Goal: Information Seeking & Learning: Learn about a topic

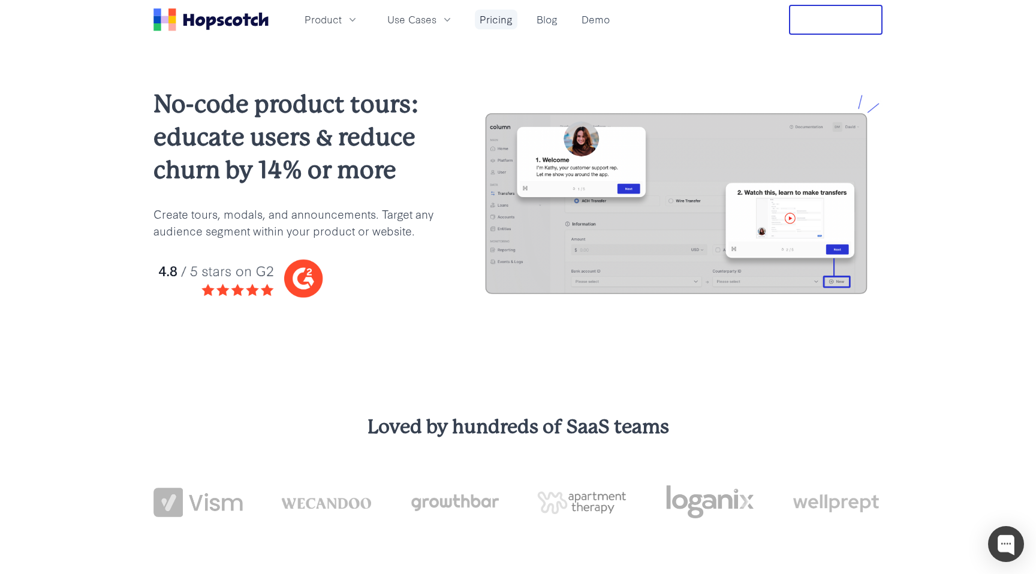
click at [494, 23] on link "Pricing" at bounding box center [496, 20] width 43 height 20
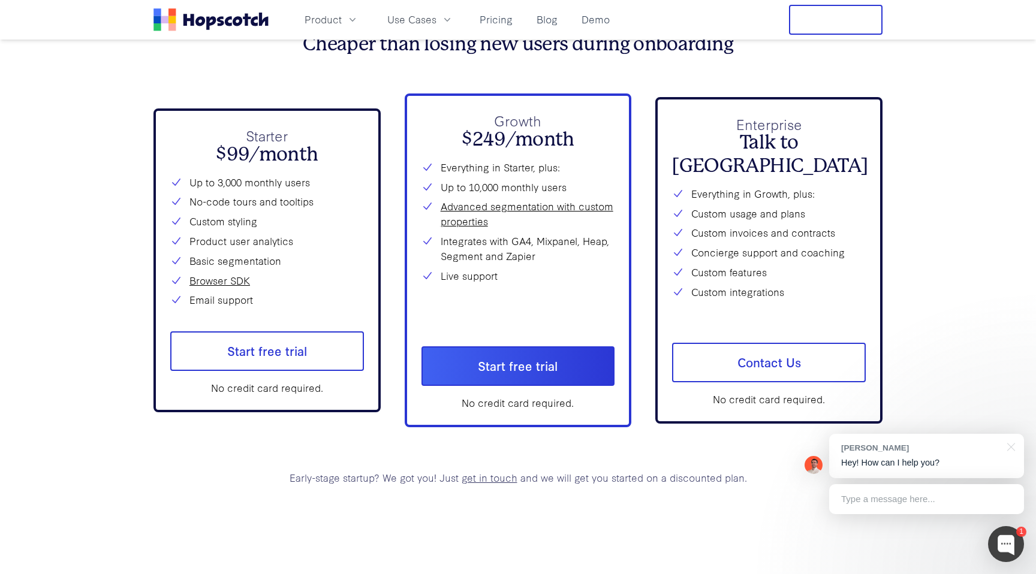
scroll to position [4443, 0]
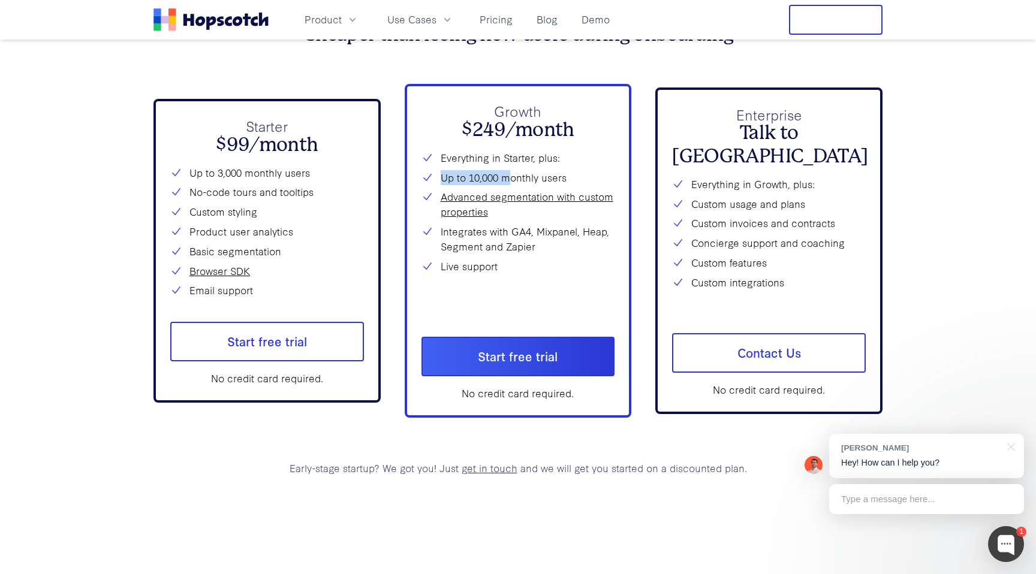
drag, startPoint x: 442, startPoint y: 179, endPoint x: 512, endPoint y: 172, distance: 70.5
click at [512, 172] on li "Up to 10,000 monthly users" at bounding box center [519, 177] width 194 height 15
click at [549, 177] on li "Up to 10,000 monthly users" at bounding box center [519, 177] width 194 height 15
click at [565, 182] on li "Up to 10,000 monthly users" at bounding box center [519, 177] width 194 height 15
click at [581, 179] on li "Up to 10,000 monthly users" at bounding box center [519, 177] width 194 height 15
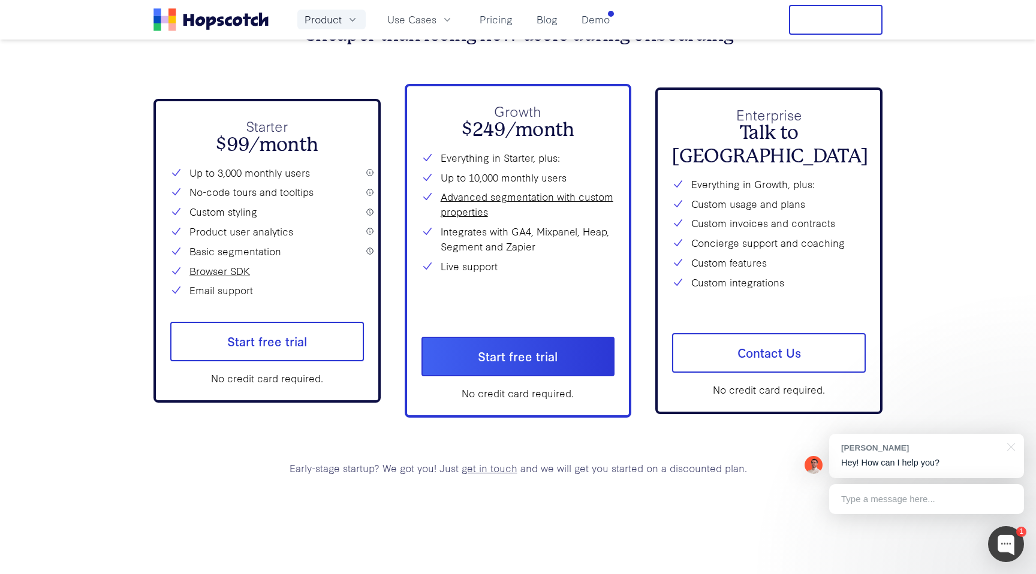
click at [308, 26] on span "Product" at bounding box center [323, 19] width 37 height 15
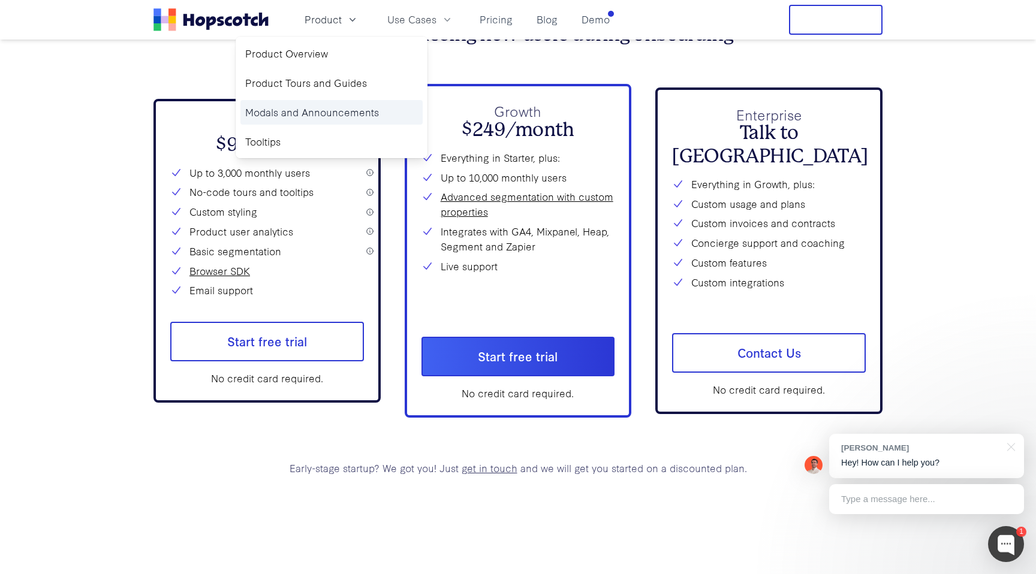
click at [324, 116] on link "Modals and Announcements" at bounding box center [331, 112] width 182 height 25
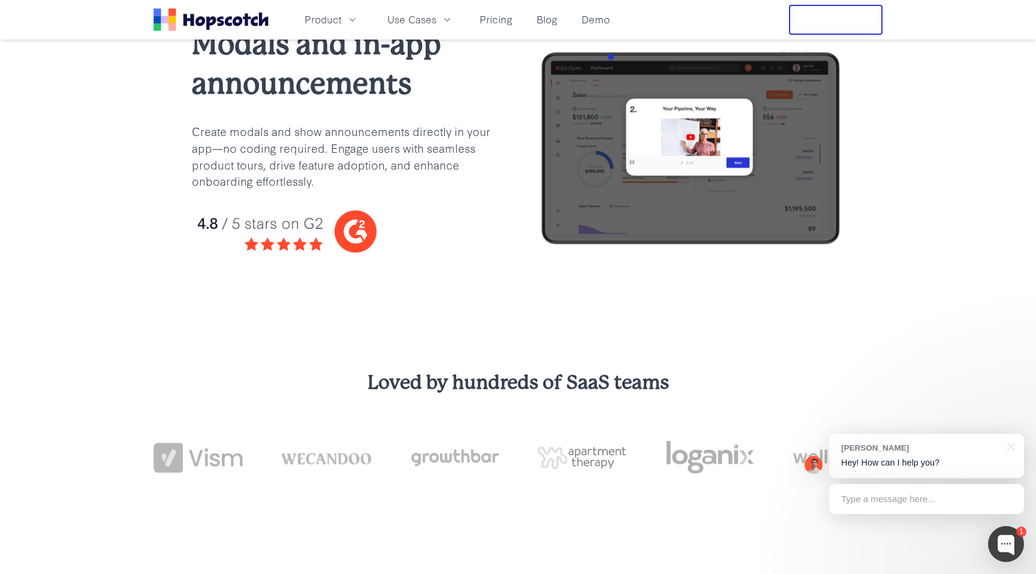
scroll to position [34, 0]
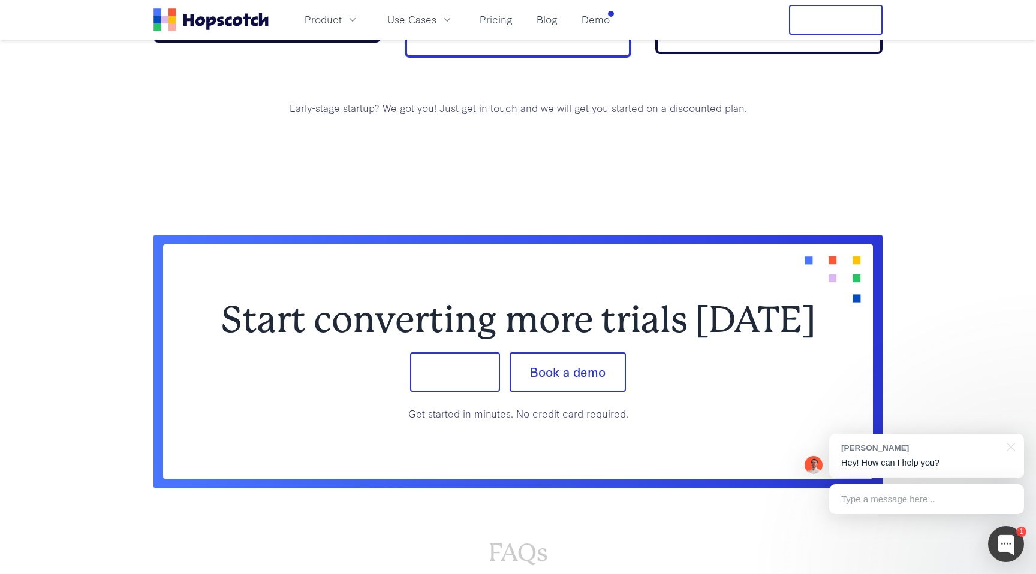
scroll to position [4806, 0]
